Goal: Register for event/course

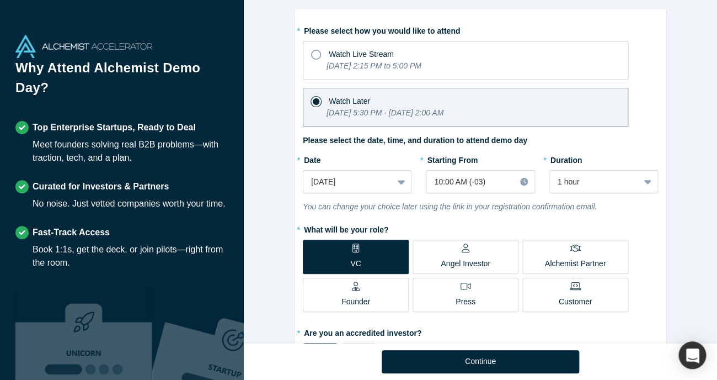
scroll to position [65, 0]
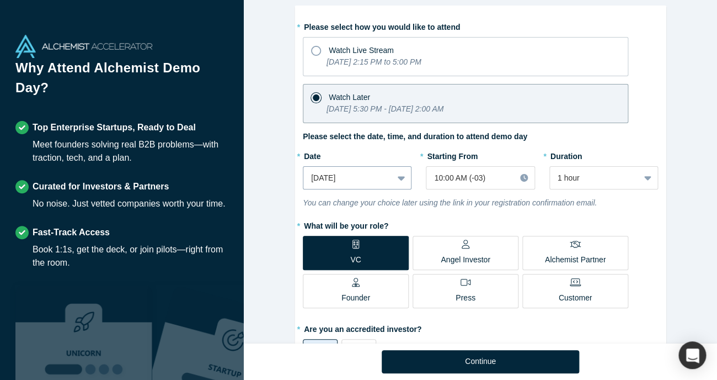
click at [399, 175] on icon at bounding box center [401, 177] width 7 height 11
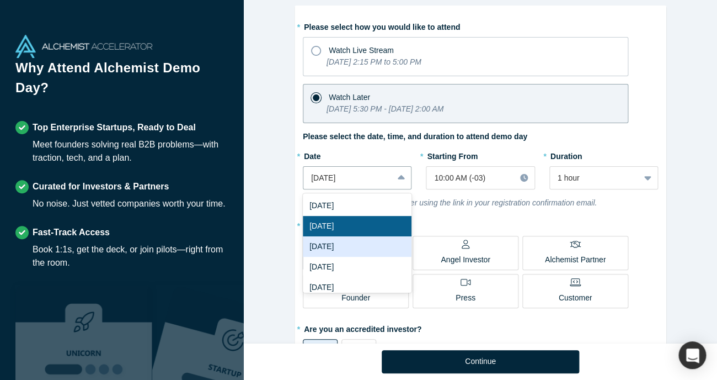
click at [363, 250] on div "[DATE]" at bounding box center [357, 246] width 109 height 20
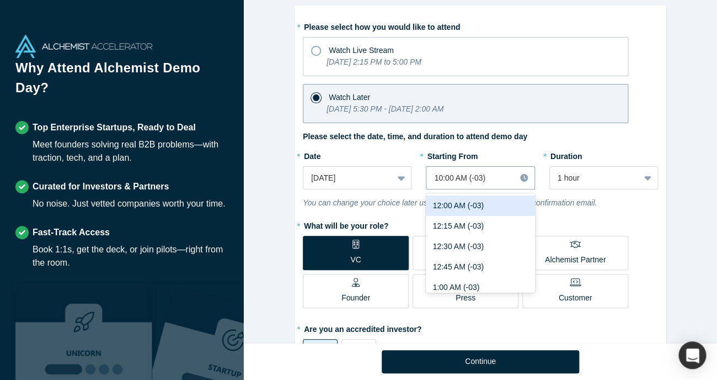
click at [506, 178] on div at bounding box center [470, 178] width 73 height 14
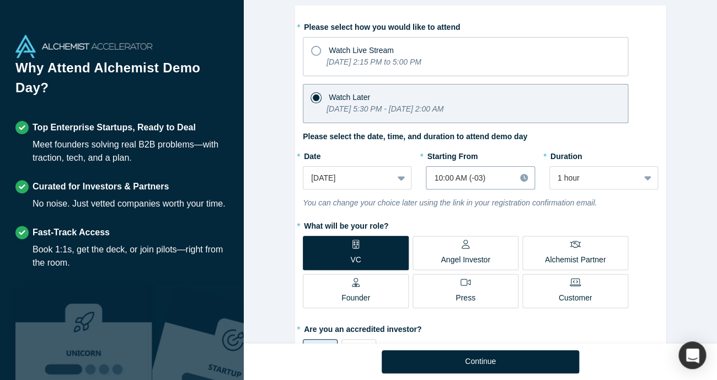
click at [522, 177] on icon at bounding box center [524, 178] width 8 height 8
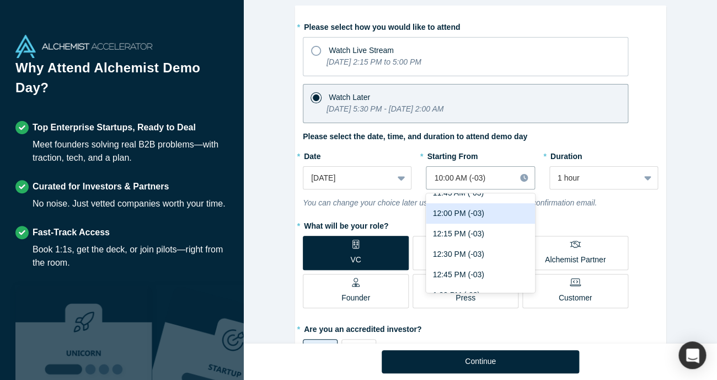
scroll to position [1001, 0]
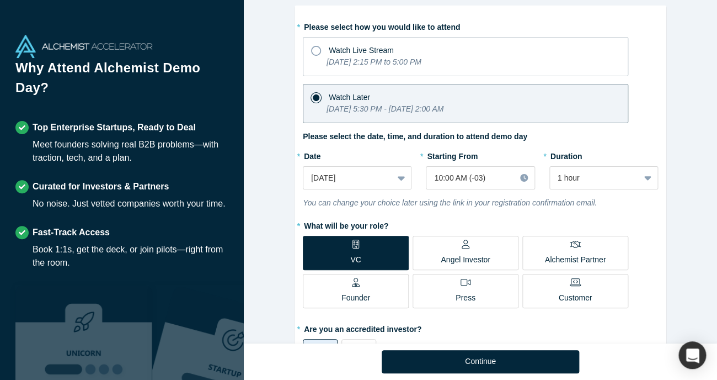
click at [489, 166] on div "* Starting From 10:00 AM (-03)" at bounding box center [480, 168] width 109 height 42
click at [492, 173] on div at bounding box center [470, 178] width 73 height 14
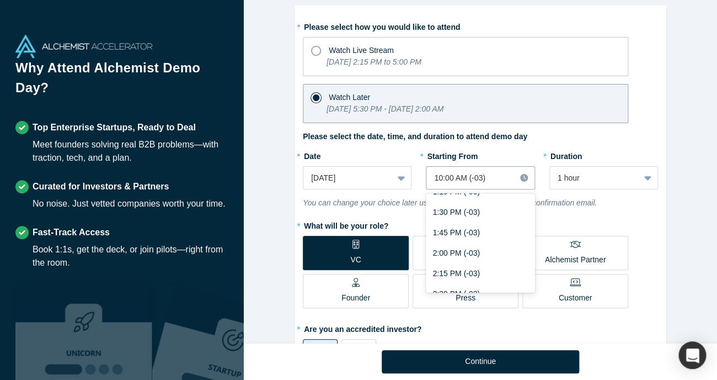
scroll to position [1146, 0]
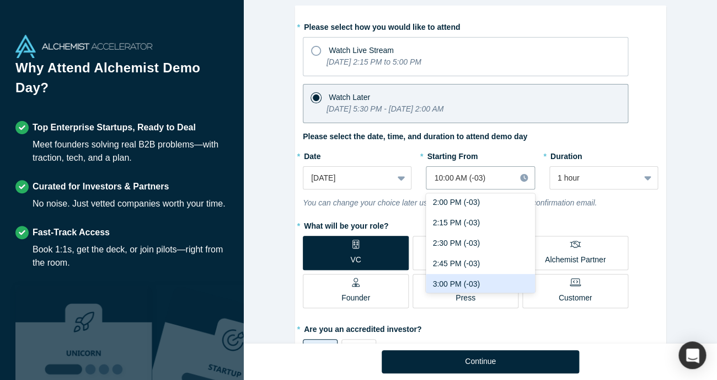
click at [505, 280] on div "3:00 PM (-03)" at bounding box center [480, 284] width 109 height 20
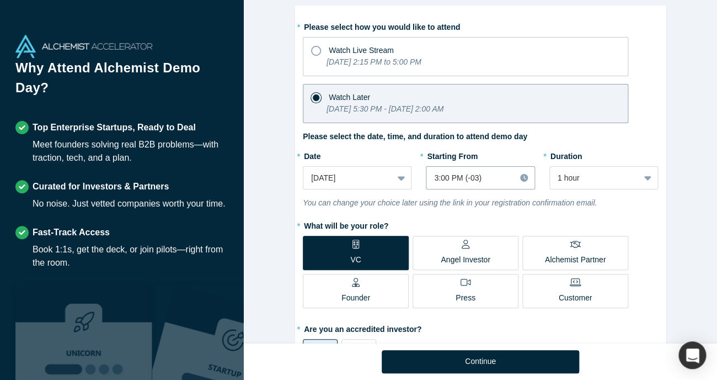
click at [706, 258] on div "Alchemist Class XL Demo Day (Remote Only) [DATE] 2:15 PM - [DATE] 2:00 AM ( -03…" at bounding box center [480, 171] width 473 height 343
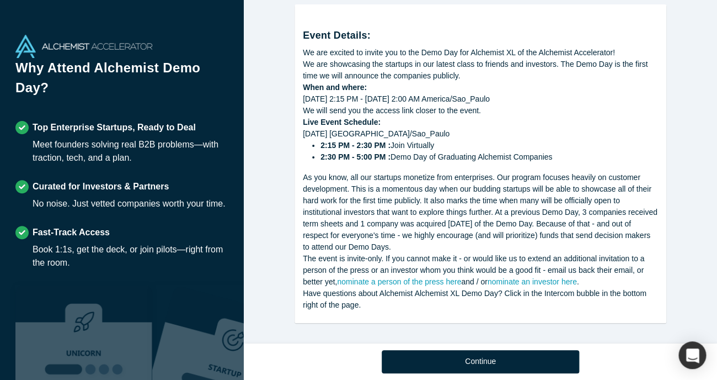
scroll to position [676, 0]
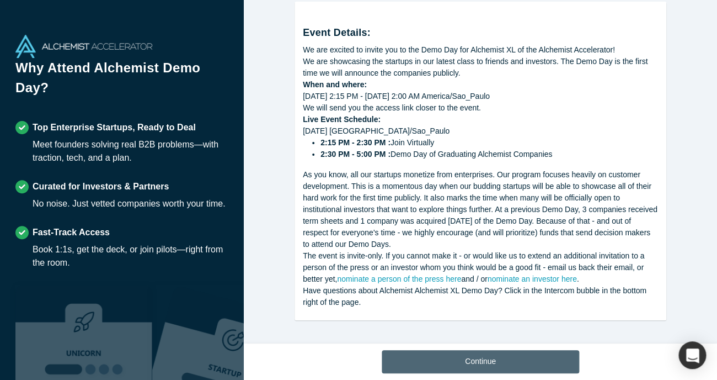
click at [504, 357] on button "Continue" at bounding box center [480, 361] width 197 height 23
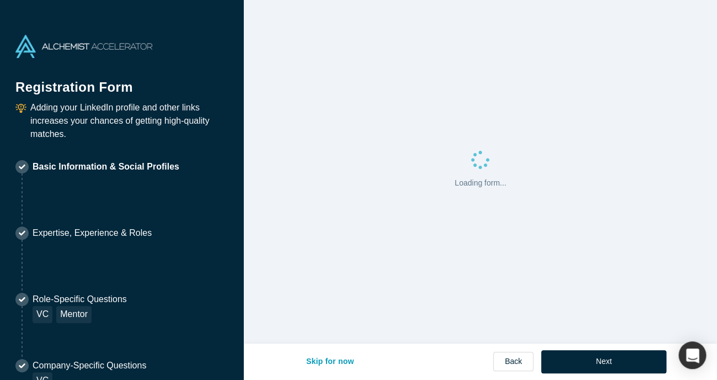
select select "US"
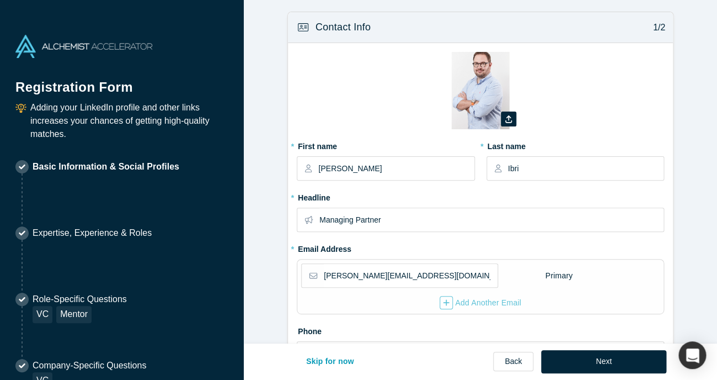
type input "[GEOGRAPHIC_DATA], State of [GEOGRAPHIC_DATA], [GEOGRAPHIC_DATA]"
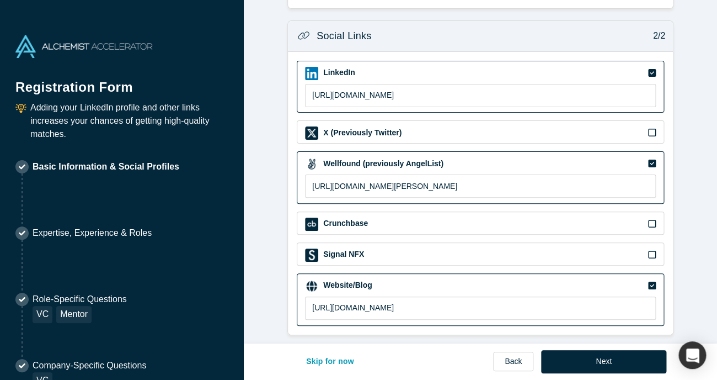
scroll to position [433, 0]
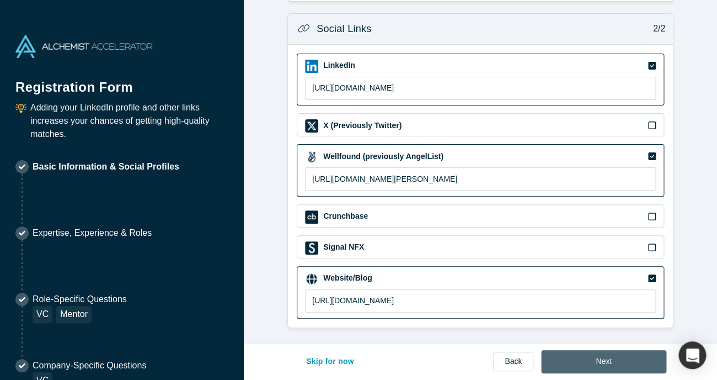
click at [630, 360] on button "Next" at bounding box center [603, 361] width 125 height 23
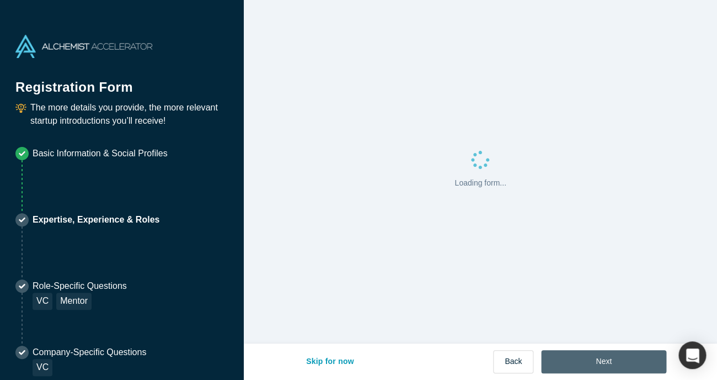
scroll to position [0, 0]
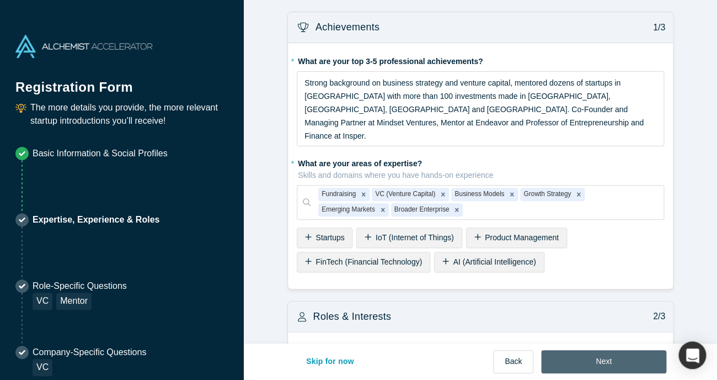
click at [630, 360] on button "Next" at bounding box center [603, 361] width 125 height 23
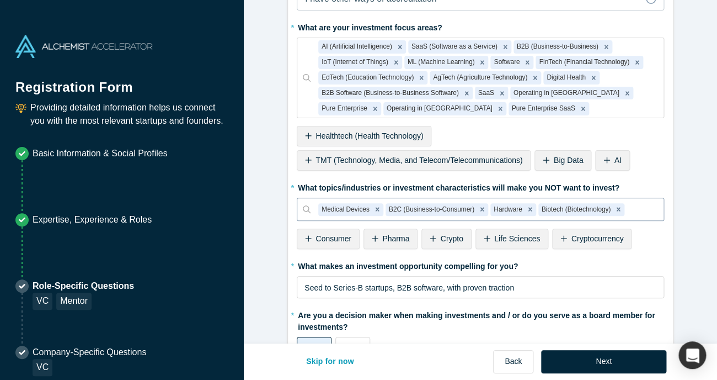
scroll to position [984, 0]
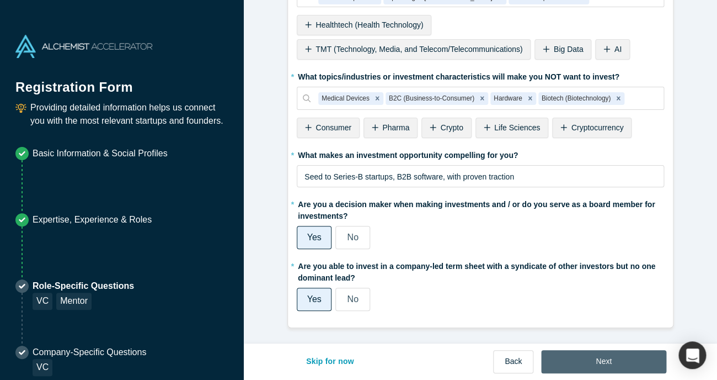
click at [615, 359] on button "Next" at bounding box center [603, 361] width 125 height 23
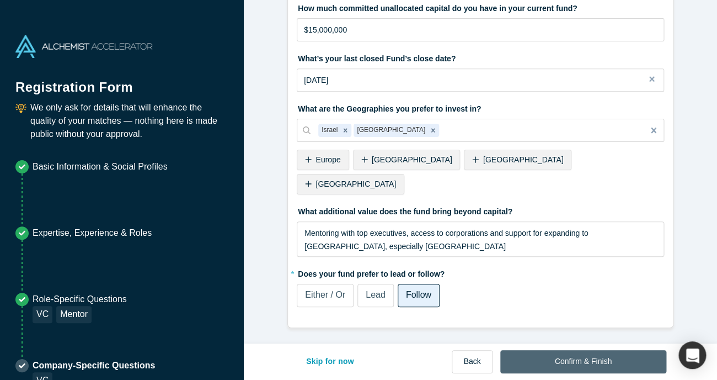
scroll to position [0, 0]
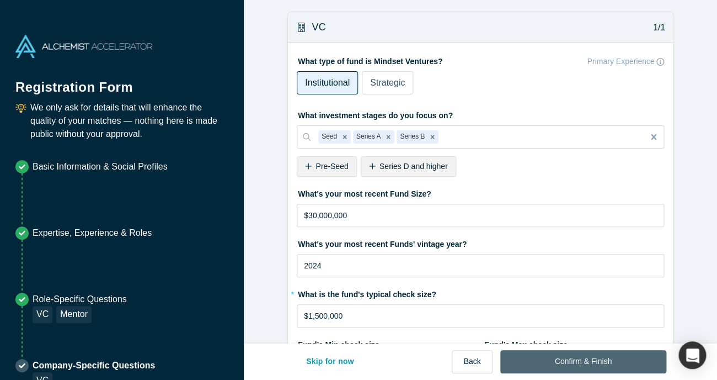
click at [615, 359] on button "Confirm & Finish" at bounding box center [583, 361] width 166 height 23
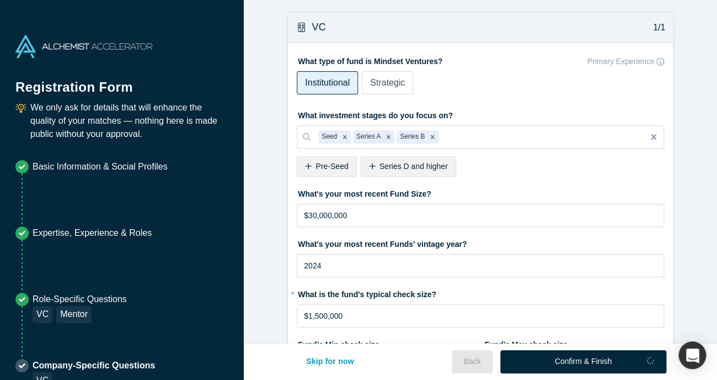
click at [592, 360] on div "Confirm & Finish" at bounding box center [583, 361] width 166 height 23
